Goal: Task Accomplishment & Management: Book appointment/travel/reservation

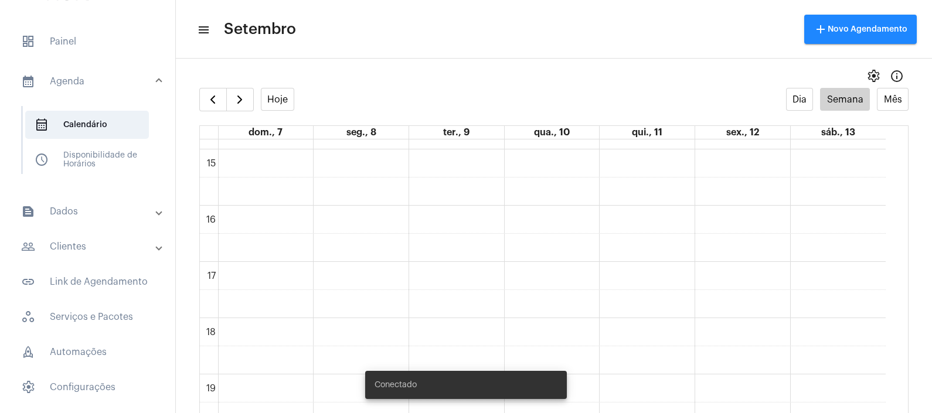
scroll to position [850, 0]
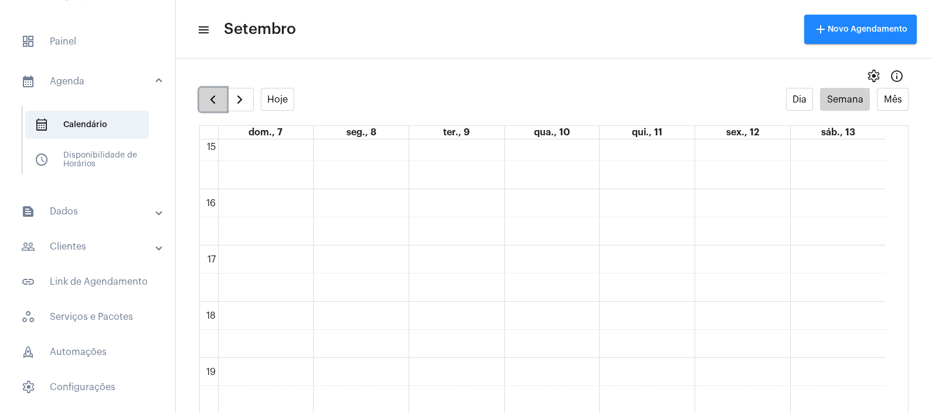
click at [218, 90] on button "button" at bounding box center [213, 99] width 28 height 23
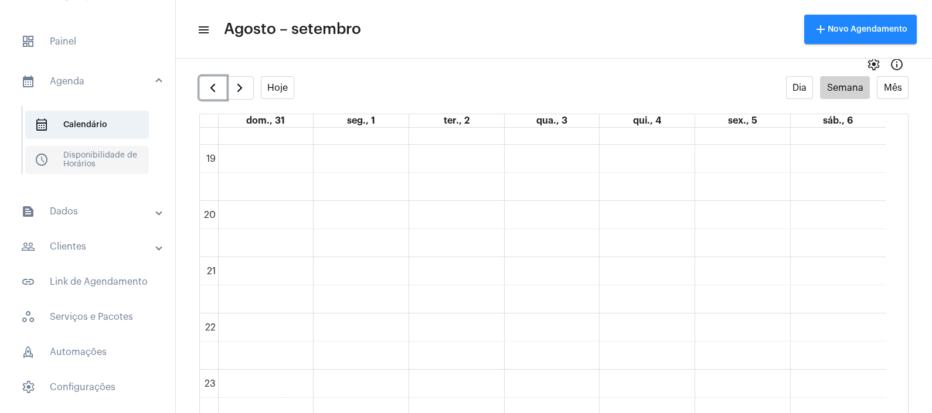
scroll to position [23, 0]
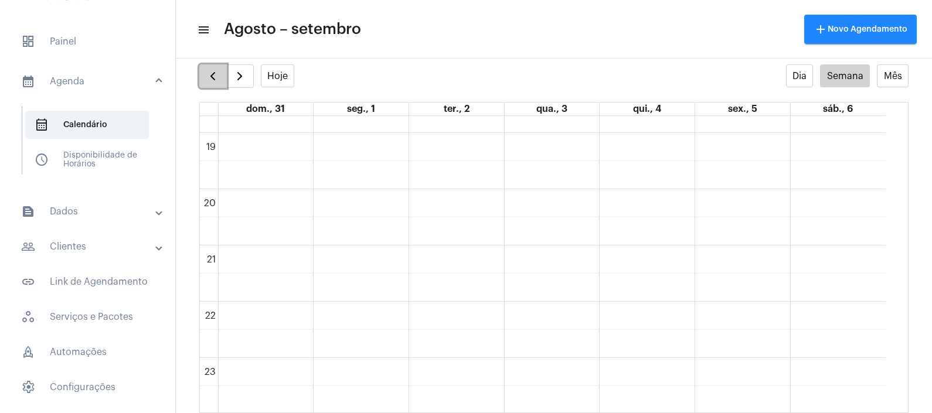
click at [206, 77] on span "button" at bounding box center [213, 76] width 14 height 14
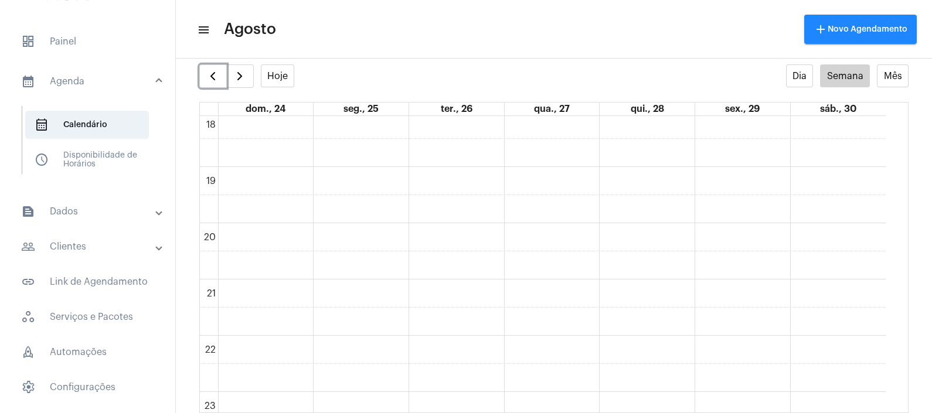
scroll to position [1052, 0]
click at [214, 62] on div "settings info_outlined" at bounding box center [554, 52] width 756 height 23
click at [212, 73] on span "button" at bounding box center [213, 76] width 14 height 14
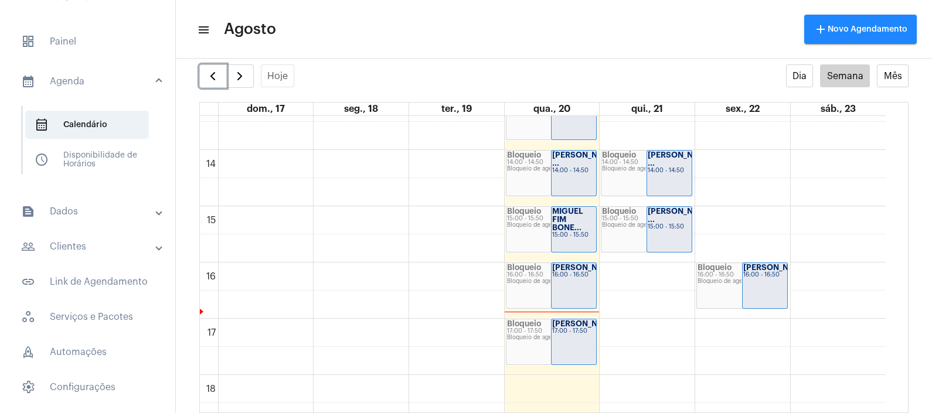
scroll to position [777, 0]
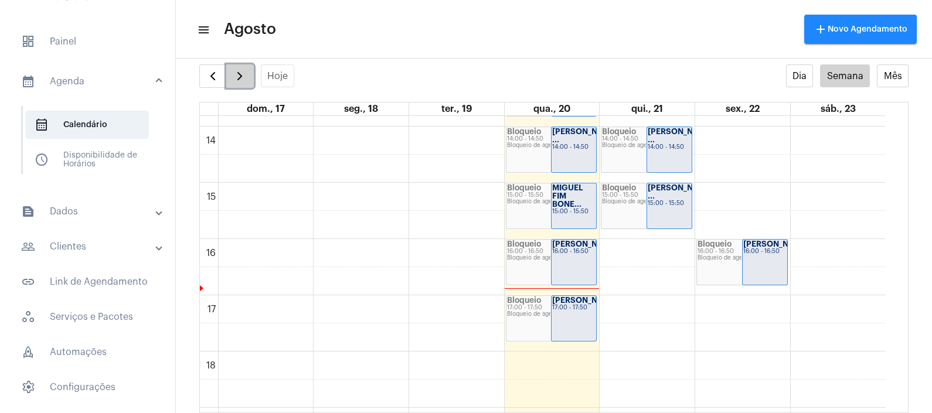
click at [246, 74] on span "button" at bounding box center [240, 76] width 14 height 14
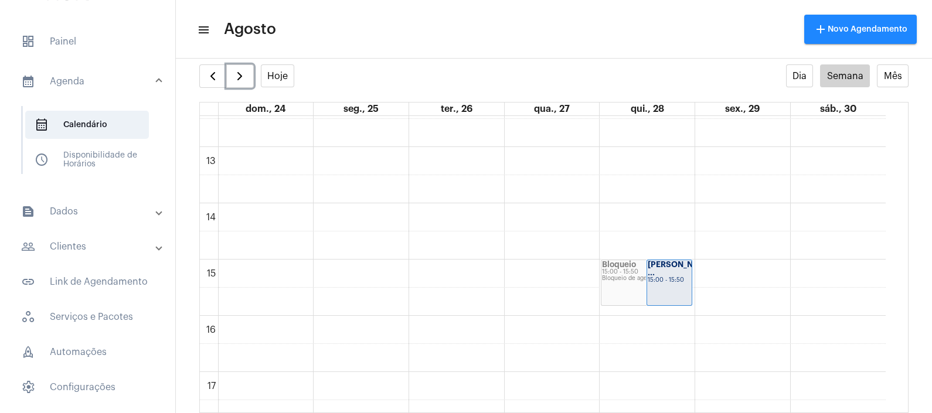
scroll to position [704, 0]
click at [536, 270] on div "00 01 02 03 04 05 06 07 08 09 10 11 12 13 14 15 16 17 18 19 20 21 22 23 Bloquei…" at bounding box center [543, 87] width 686 height 1350
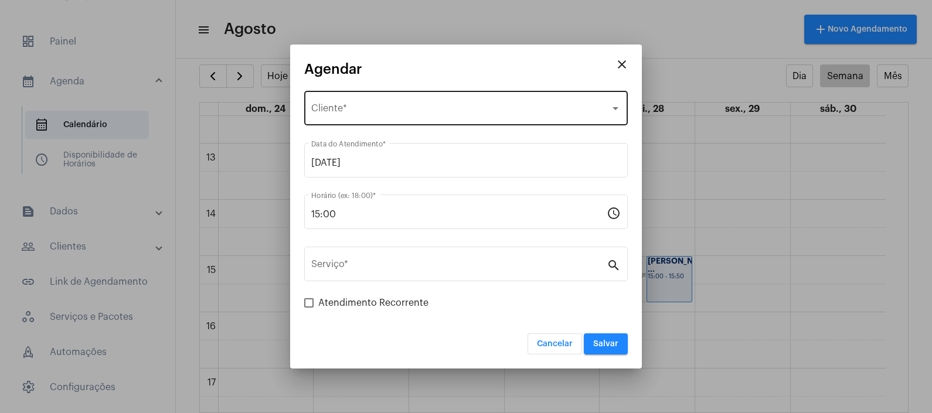
click at [435, 103] on div "Selecione o Cliente Cliente *" at bounding box center [465, 106] width 309 height 37
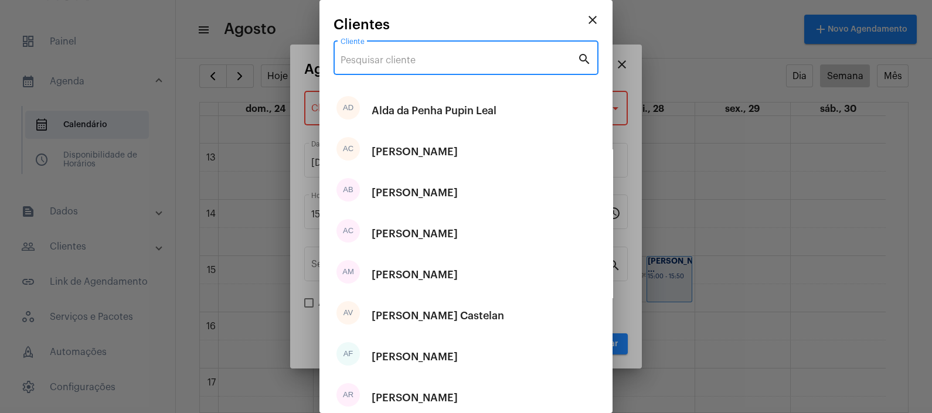
click at [410, 58] on input "Cliente" at bounding box center [458, 60] width 237 height 11
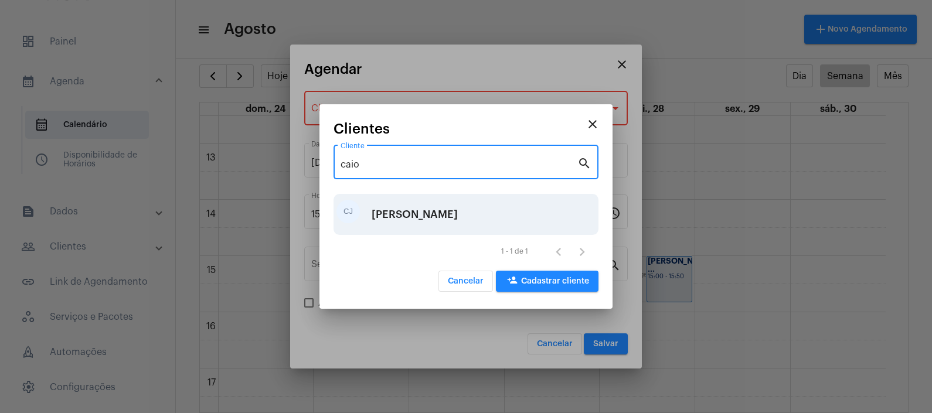
type input "caio"
click at [458, 211] on div "[PERSON_NAME]" at bounding box center [414, 214] width 86 height 35
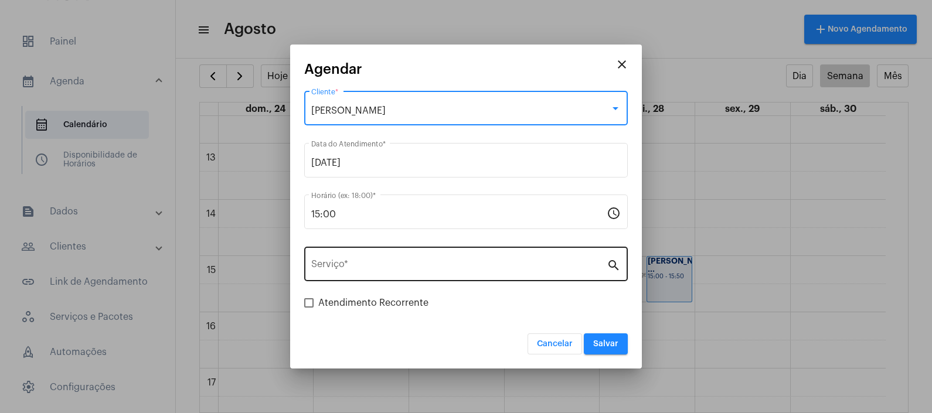
click at [455, 262] on input "Serviço *" at bounding box center [458, 266] width 295 height 11
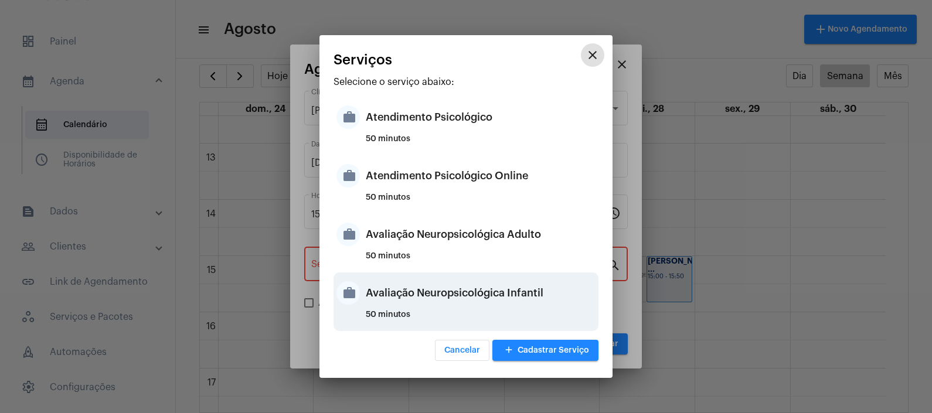
click at [504, 302] on div "Avaliação Neuropsicológica Infantil" at bounding box center [481, 292] width 230 height 35
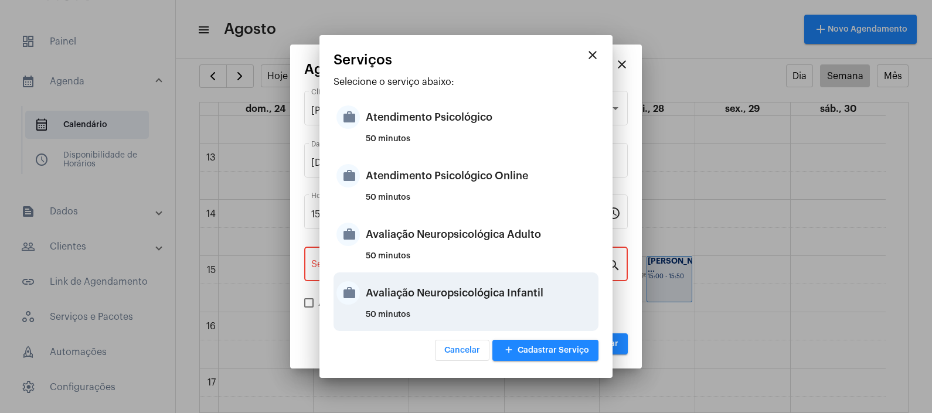
type input "Avaliação Neuropsicológica Infantil"
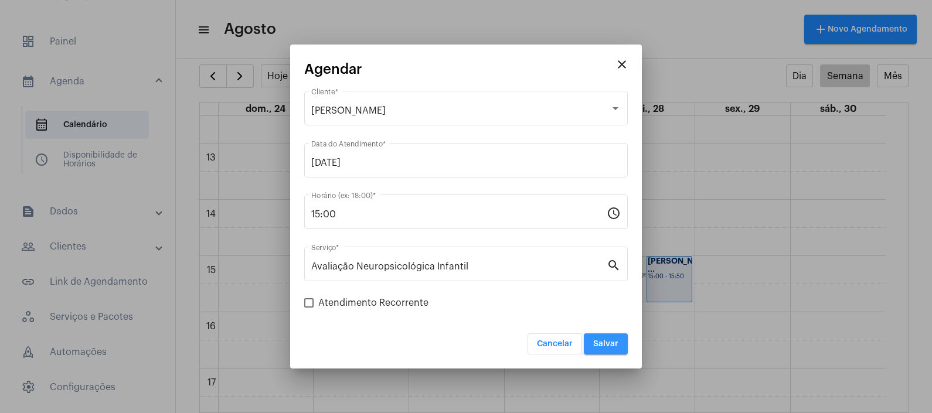
click at [622, 341] on button "Salvar" at bounding box center [606, 343] width 44 height 21
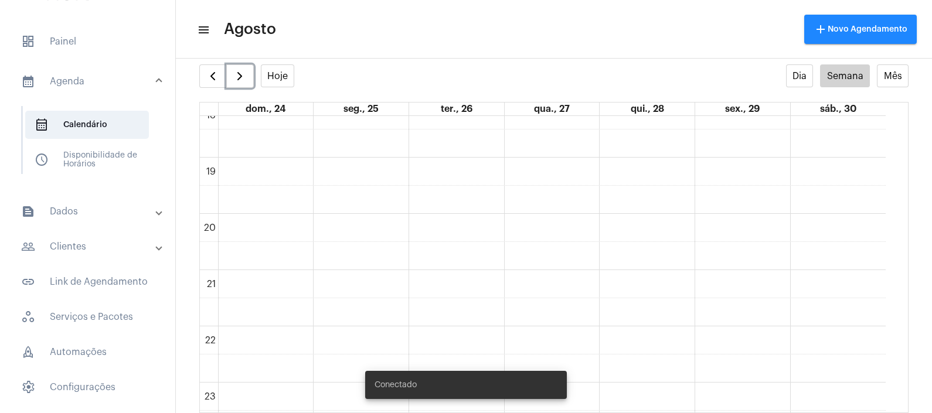
scroll to position [1052, 0]
click at [203, 78] on button "button" at bounding box center [213, 75] width 28 height 23
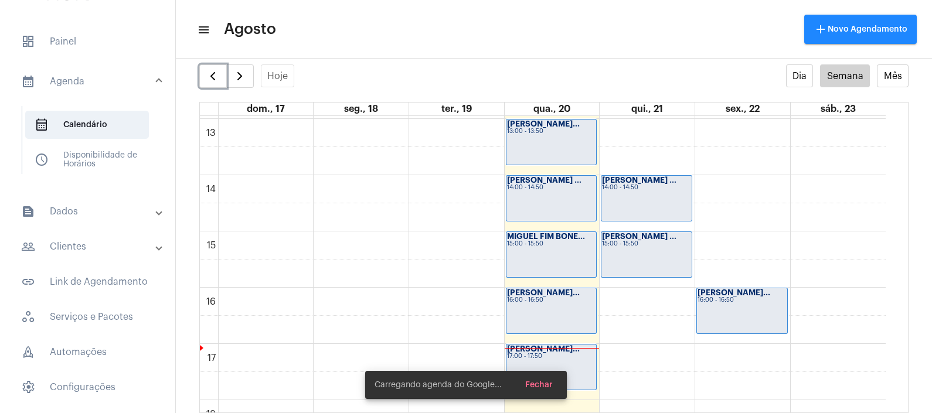
scroll to position [850, 0]
